Goal: Download file/media

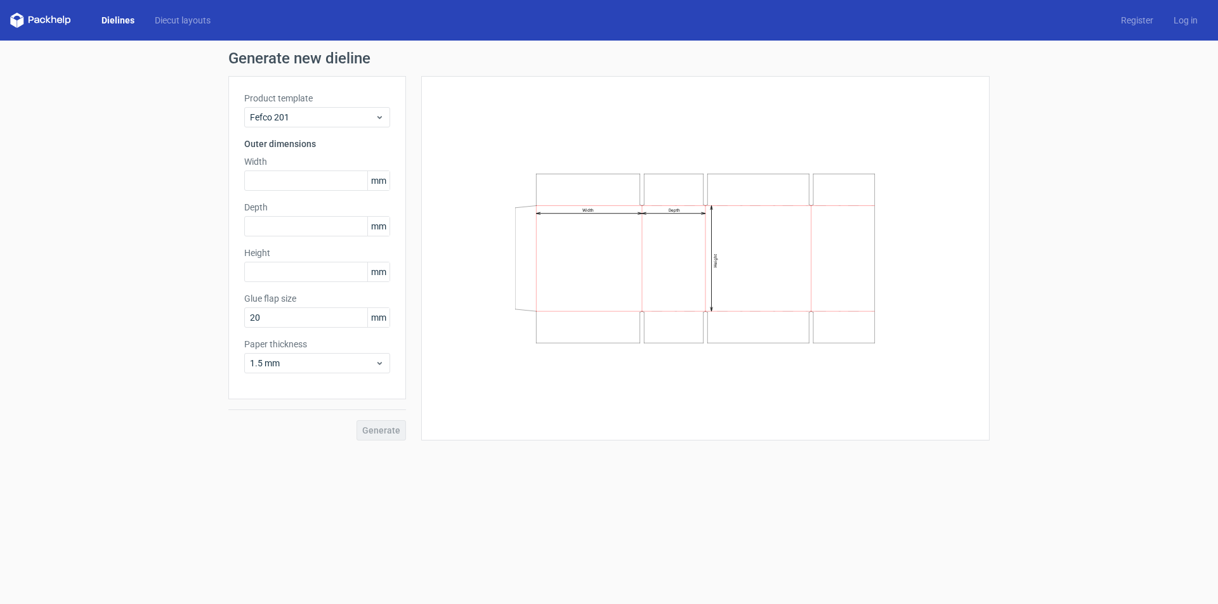
click at [131, 20] on link "Dielines" at bounding box center [117, 20] width 53 height 13
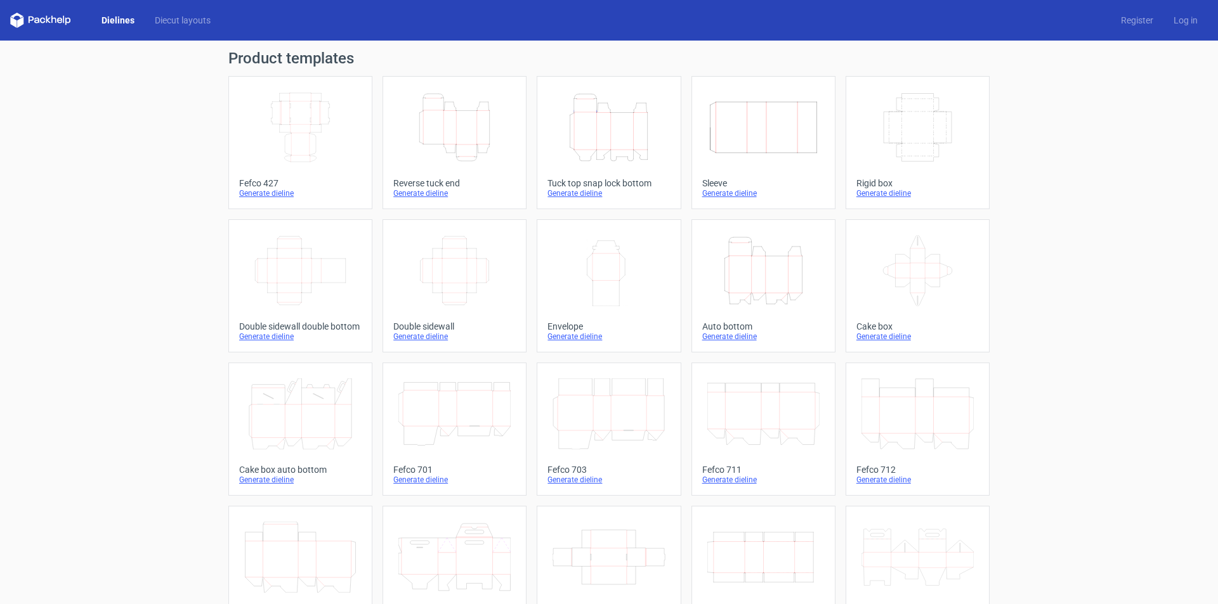
click at [621, 150] on icon "Height Depth Width" at bounding box center [608, 127] width 112 height 71
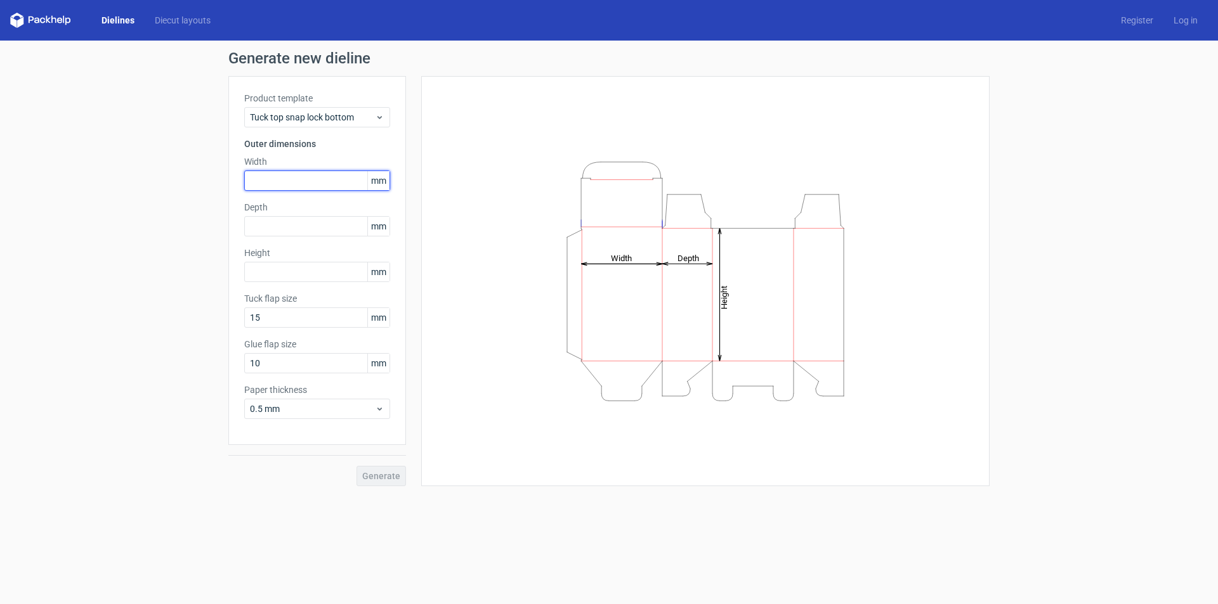
click at [320, 179] on input "text" at bounding box center [317, 181] width 146 height 20
type input "124"
type input "64"
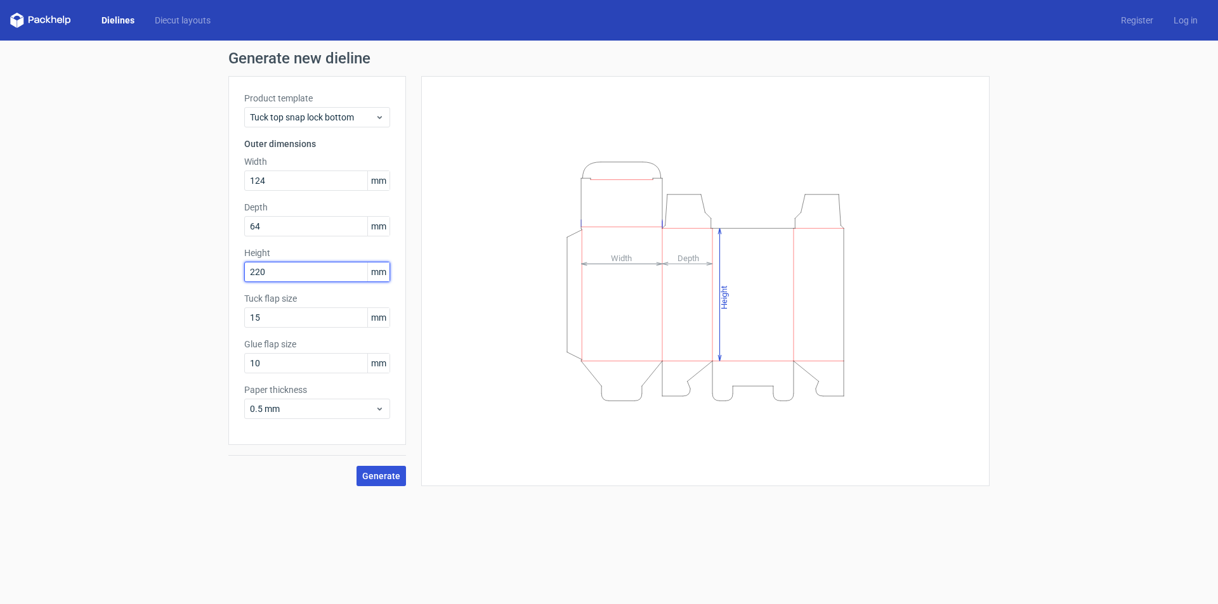
type input "220"
click at [386, 472] on span "Generate" at bounding box center [381, 476] width 38 height 9
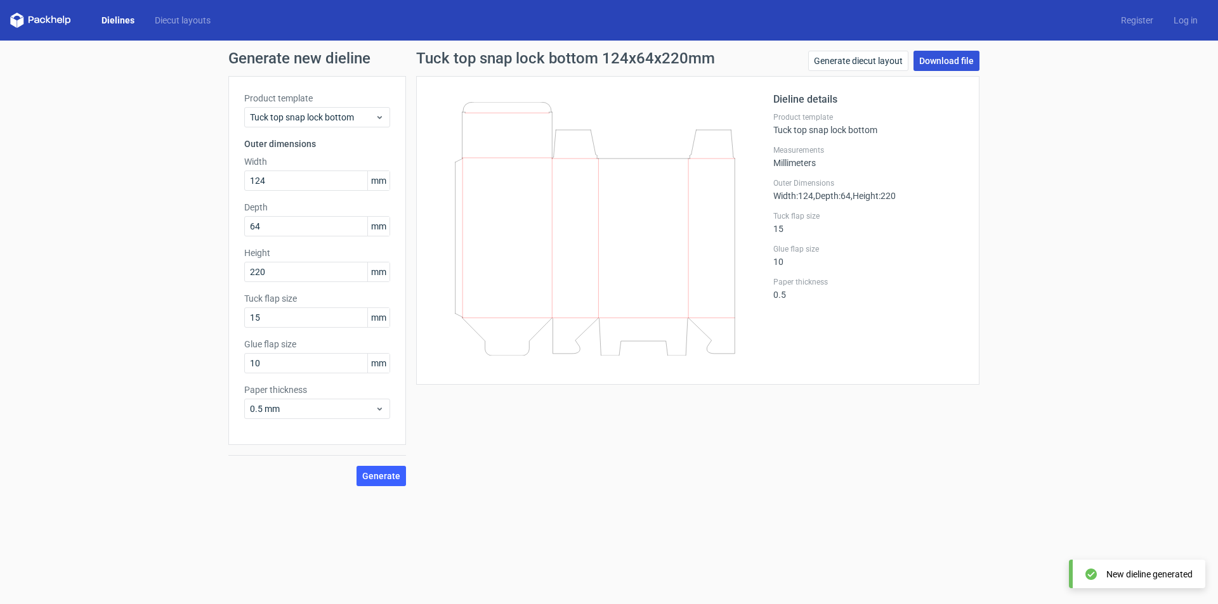
click at [944, 59] on link "Download file" at bounding box center [946, 61] width 66 height 20
click at [115, 17] on link "Dielines" at bounding box center [117, 20] width 53 height 13
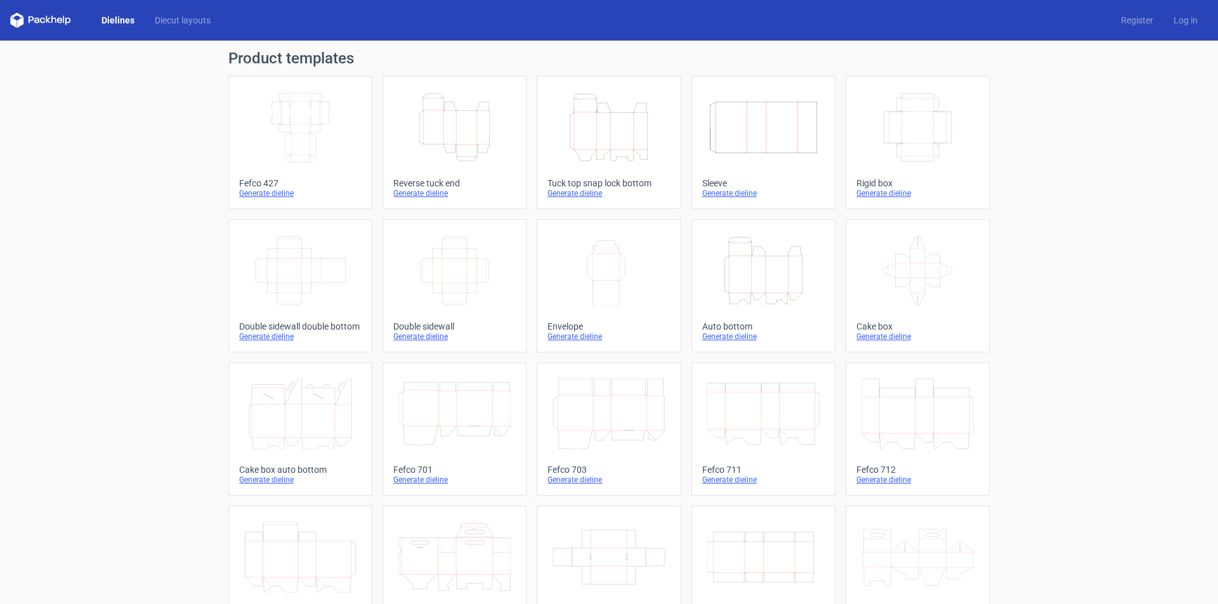
click at [120, 23] on link "Dielines" at bounding box center [117, 20] width 53 height 13
click at [759, 288] on icon "Height Depth Width" at bounding box center [763, 270] width 112 height 71
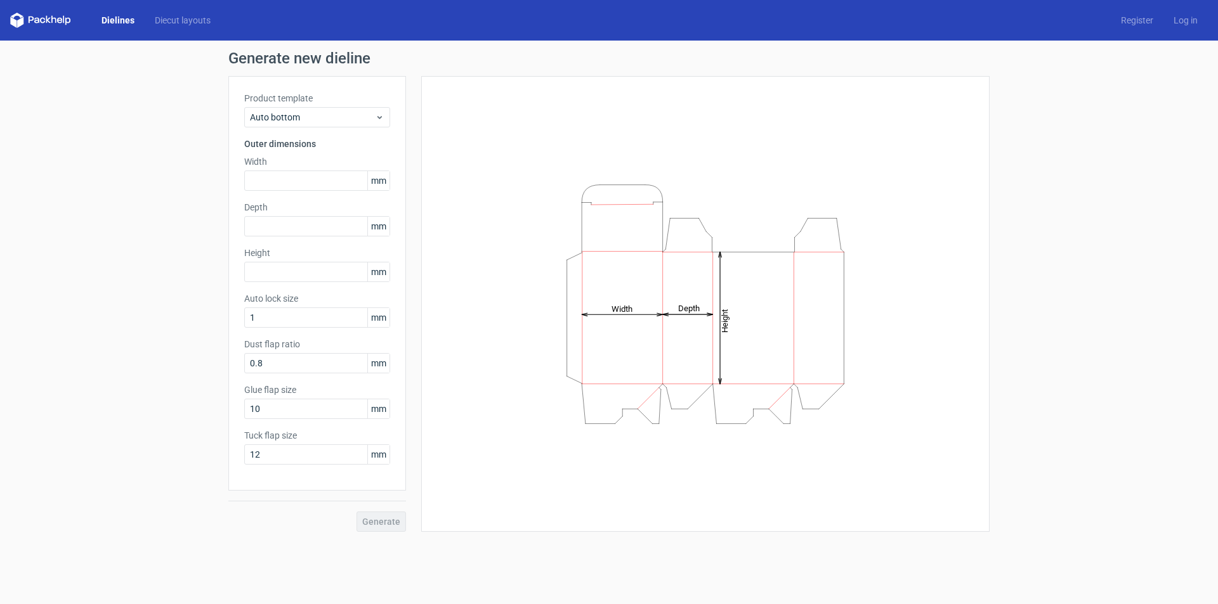
click at [120, 19] on link "Dielines" at bounding box center [117, 20] width 53 height 13
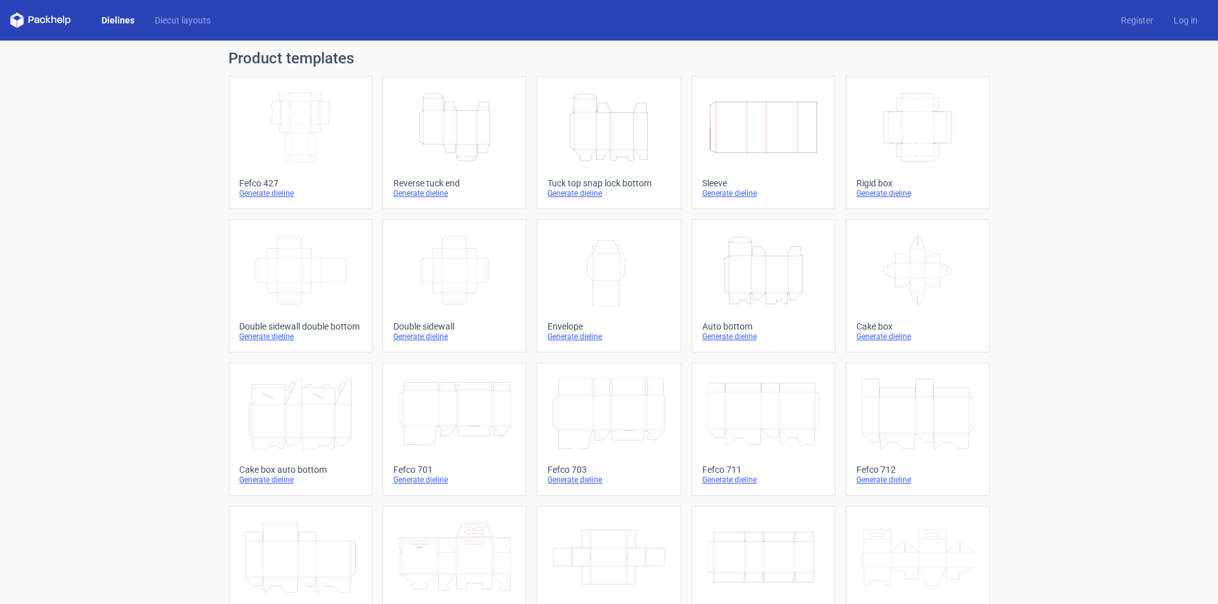
click at [752, 271] on icon "Height Depth Width" at bounding box center [763, 270] width 112 height 71
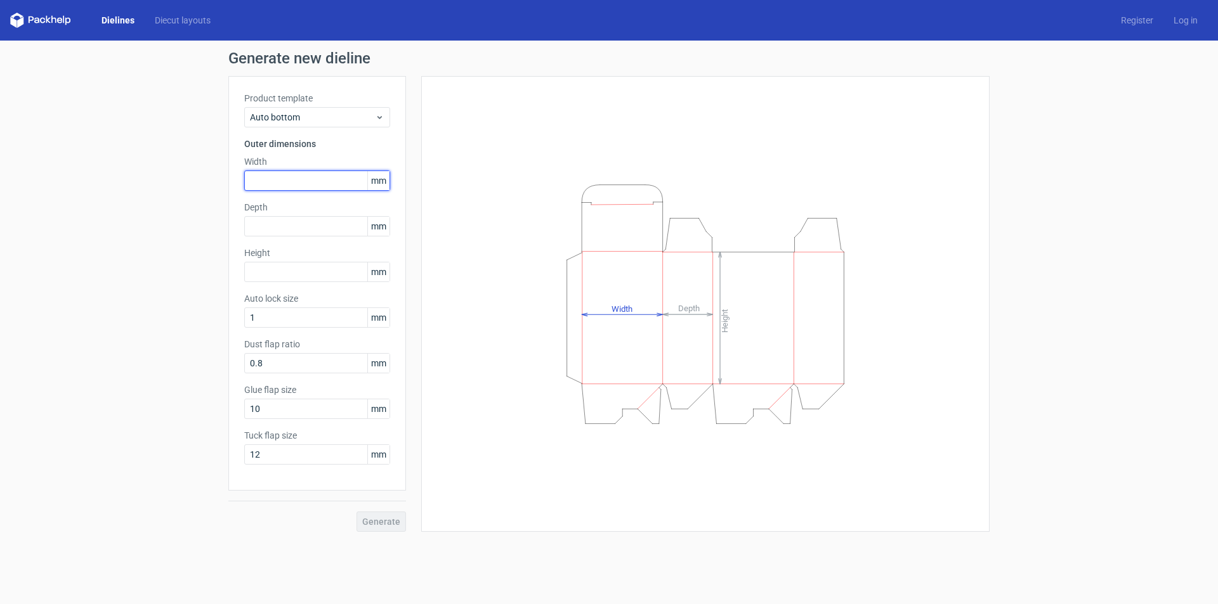
click at [291, 180] on input "text" at bounding box center [317, 181] width 146 height 20
type input "124"
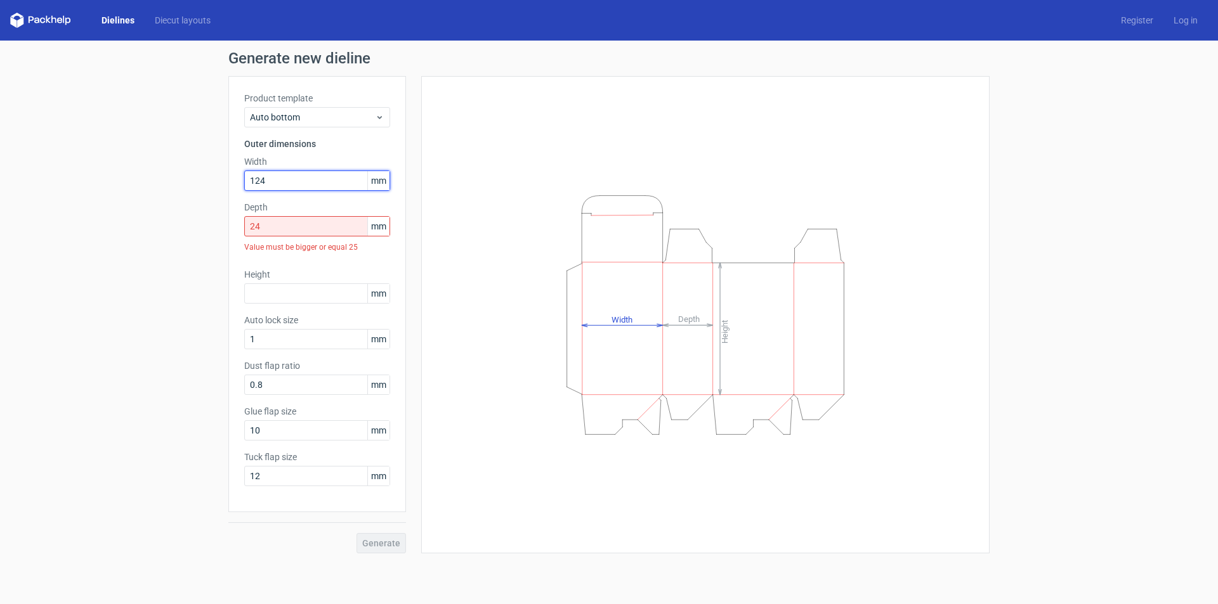
click at [284, 179] on input "124" at bounding box center [317, 181] width 146 height 20
click at [273, 223] on input "24" at bounding box center [317, 226] width 146 height 20
drag, startPoint x: 274, startPoint y: 224, endPoint x: 133, endPoint y: 217, distance: 140.9
click at [133, 217] on div "Generate new dieline Product template Auto bottom Outer dimensions Width 124 mm…" at bounding box center [609, 302] width 1218 height 523
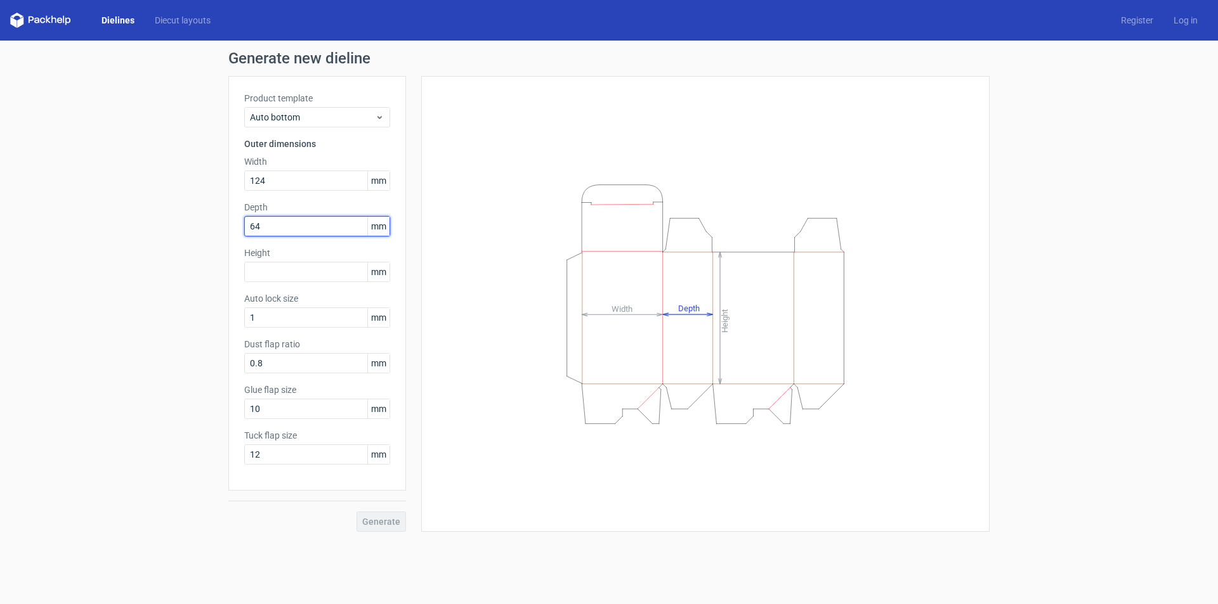
type input "64"
click at [281, 267] on input "224" at bounding box center [317, 272] width 146 height 20
type input "220"
click at [388, 517] on span "Generate" at bounding box center [381, 521] width 38 height 9
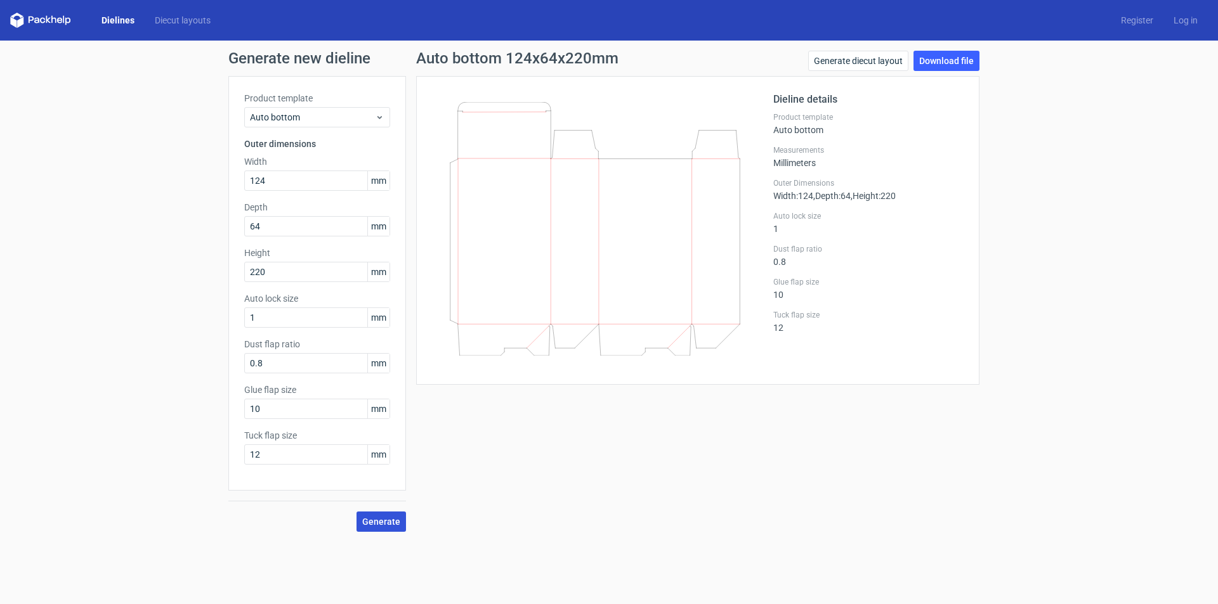
click at [392, 519] on span "Generate" at bounding box center [381, 521] width 38 height 9
click at [945, 53] on link "Download file" at bounding box center [946, 61] width 66 height 20
